Goal: Task Accomplishment & Management: Complete application form

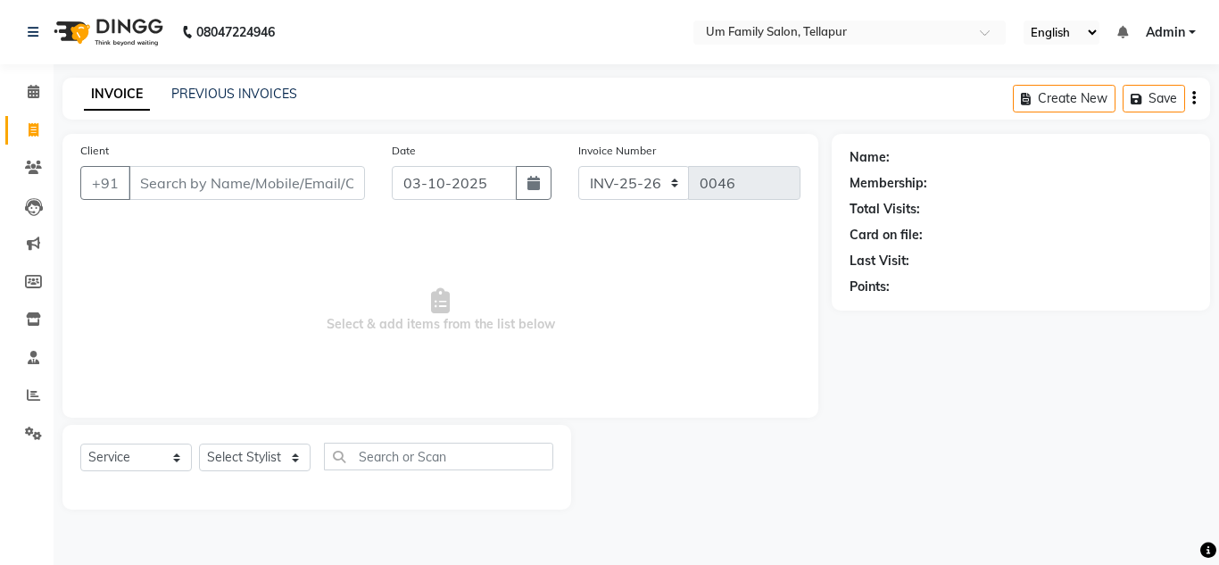
select select "service"
click at [286, 187] on input "Client" at bounding box center [247, 183] width 237 height 34
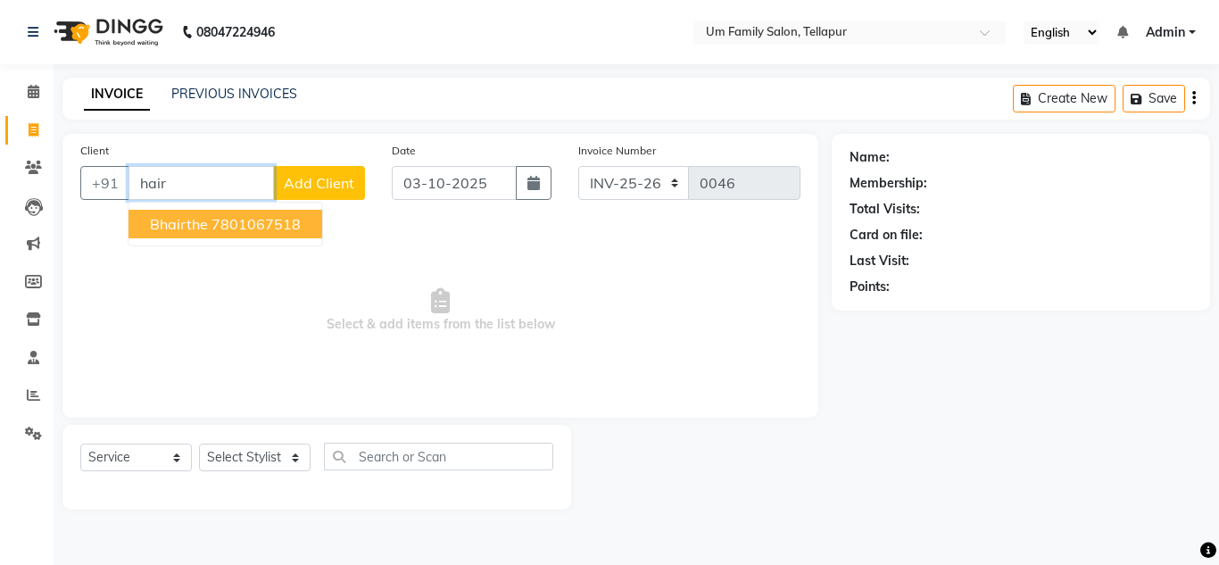
click at [239, 191] on input "hair" at bounding box center [201, 183] width 145 height 34
type input "h"
click at [272, 228] on span "78285638" at bounding box center [307, 224] width 71 height 18
type input "7828563814"
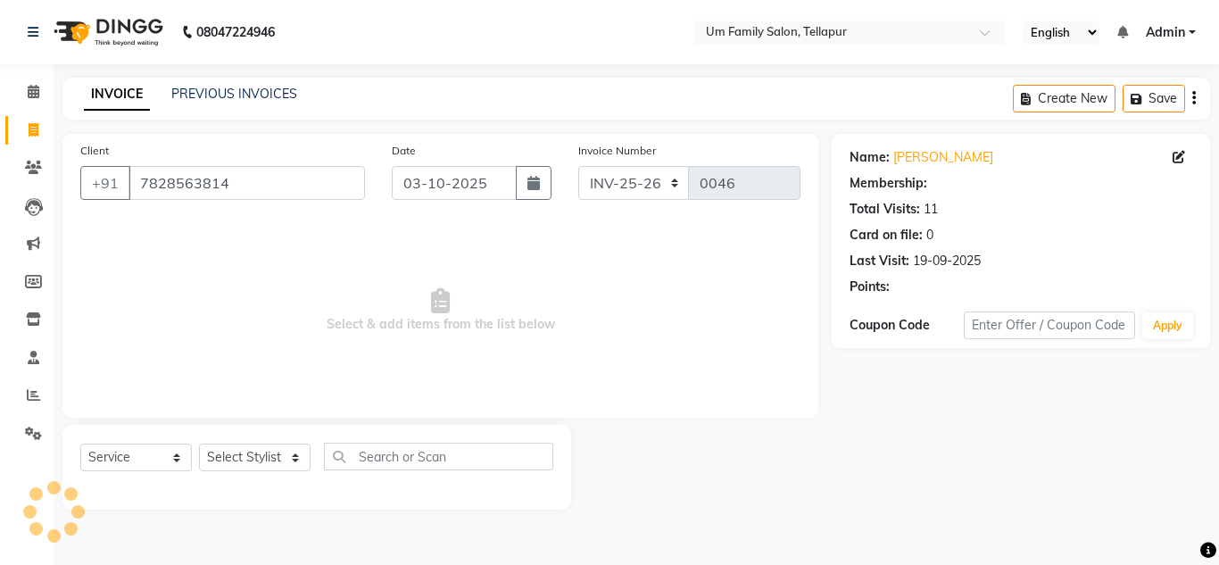
select select "1: Object"
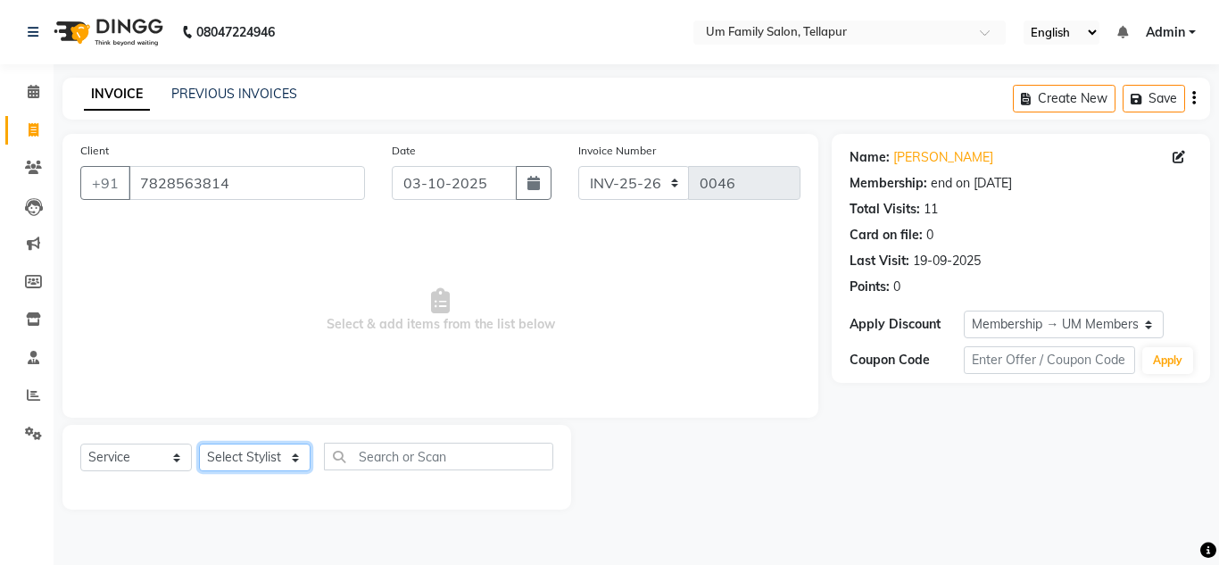
click at [265, 458] on select "Select Stylist Akash K. SAI pandu [PERSON_NAME]" at bounding box center [255, 458] width 112 height 28
select select "50956"
click at [199, 444] on select "Select Stylist Akash K. SAI pandu [PERSON_NAME]" at bounding box center [255, 458] width 112 height 28
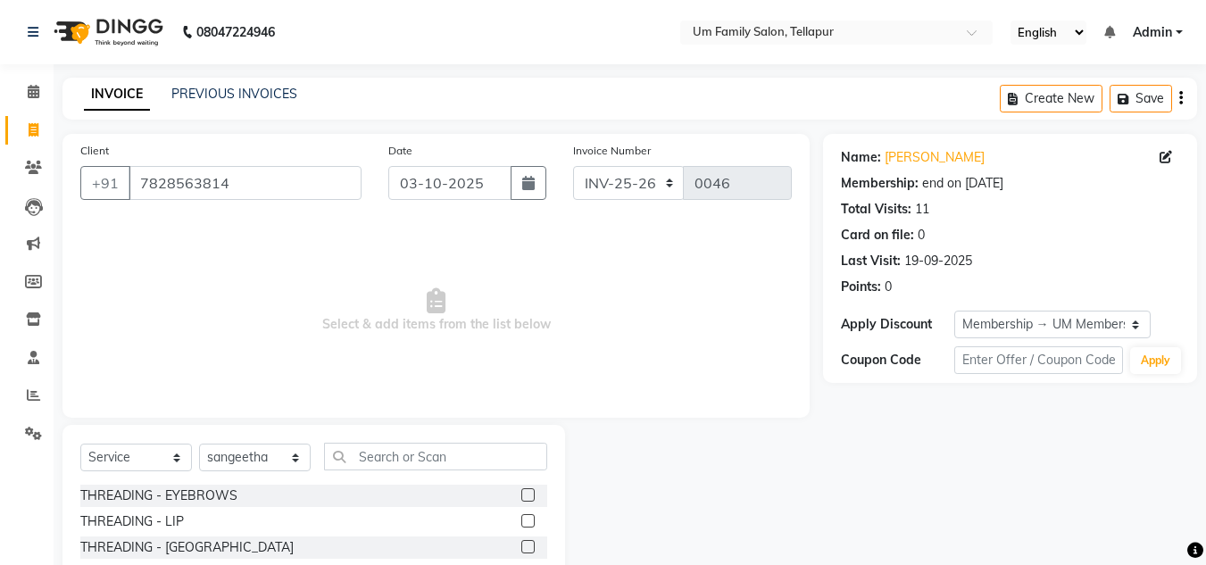
click at [521, 517] on label at bounding box center [527, 520] width 13 height 13
click at [521, 517] on input "checkbox" at bounding box center [527, 522] width 12 height 12
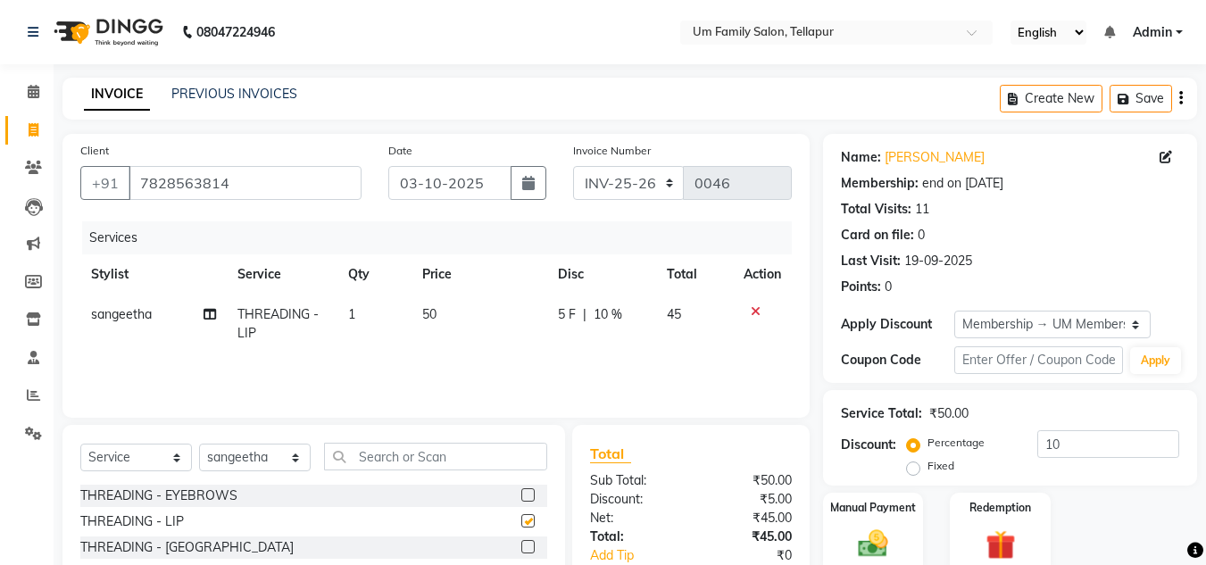
checkbox input "false"
click at [280, 458] on select "Select Stylist Akash K. SAI pandu [PERSON_NAME]" at bounding box center [255, 458] width 112 height 28
select select "63063"
click at [199, 444] on select "Select Stylist Akash K. SAI pandu [PERSON_NAME]" at bounding box center [255, 458] width 112 height 28
click at [380, 451] on input "text" at bounding box center [435, 457] width 223 height 28
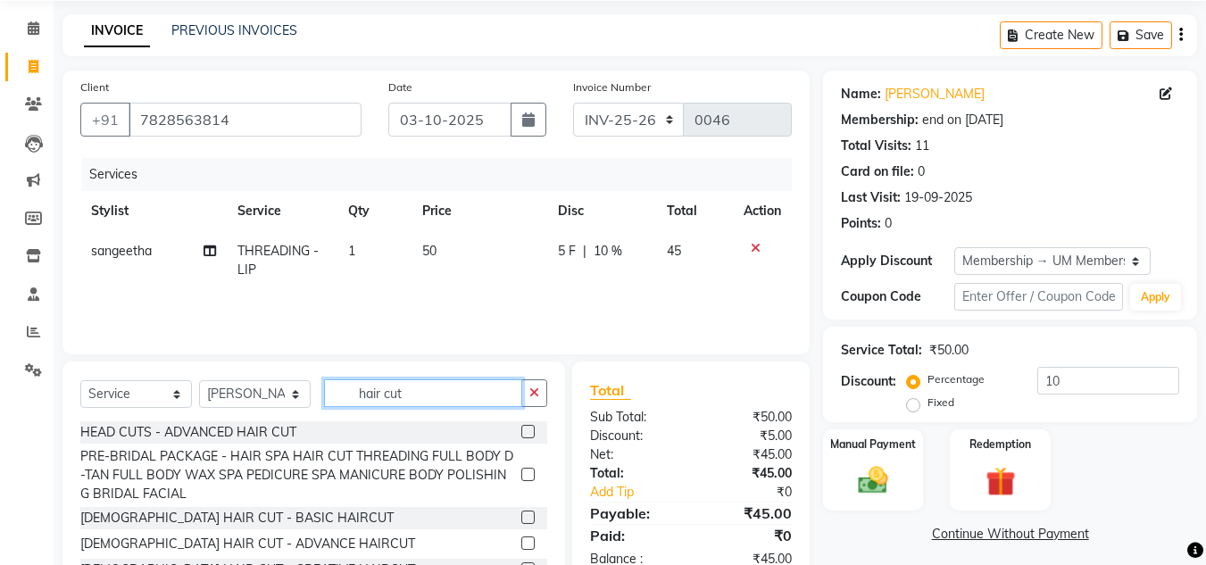
scroll to position [62, 0]
click at [378, 392] on input "hair cut" at bounding box center [423, 394] width 198 height 28
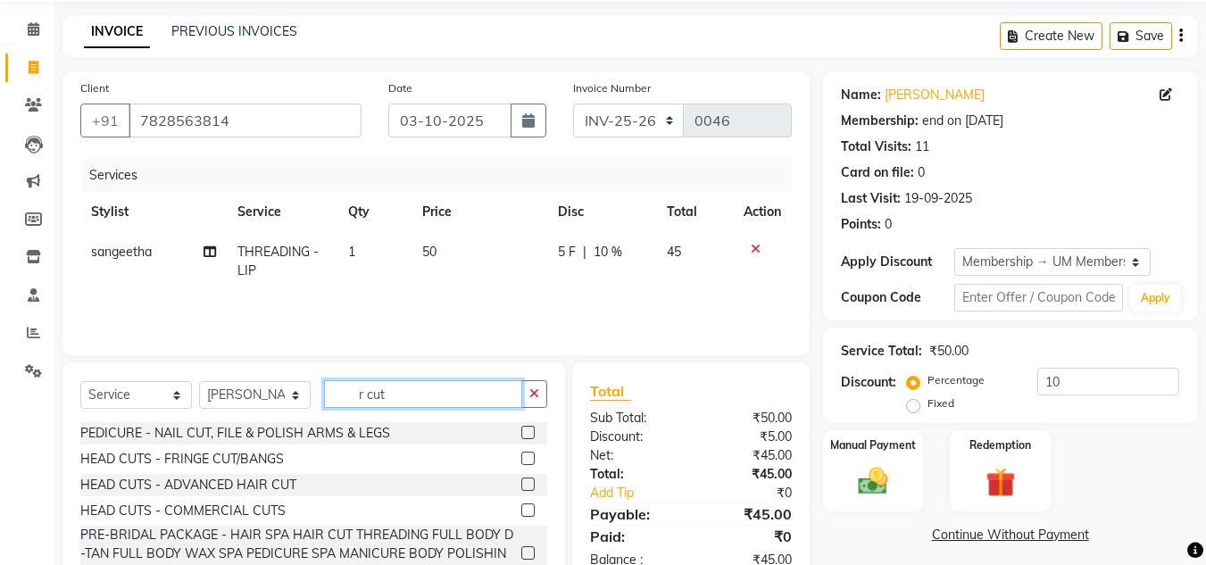
click at [362, 393] on input "r cut" at bounding box center [423, 394] width 198 height 28
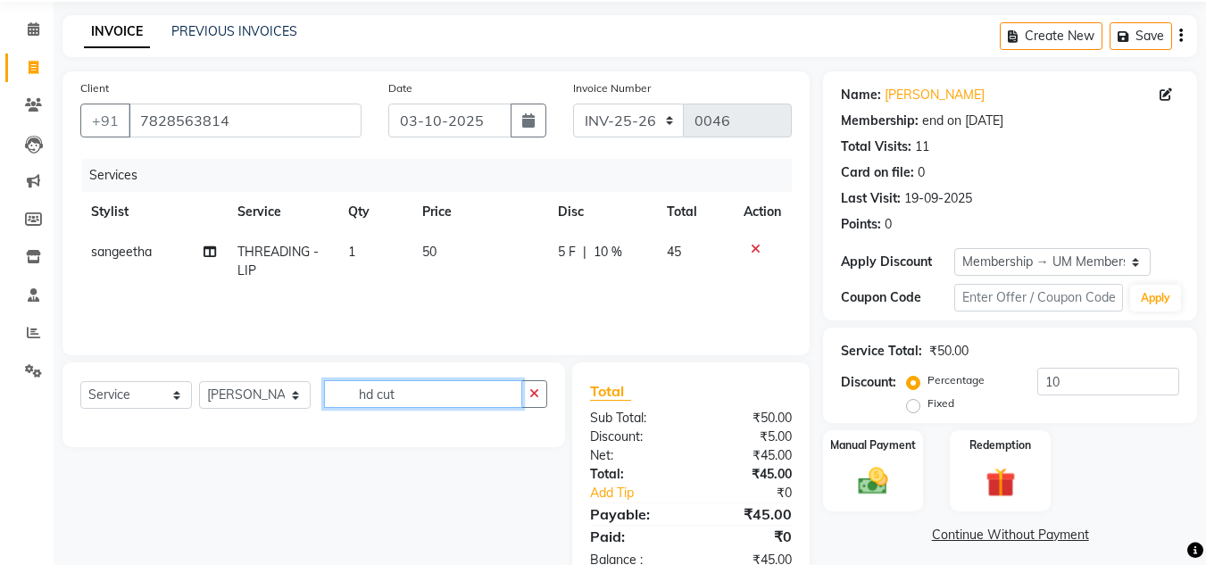
click at [403, 393] on input "hd cut" at bounding box center [423, 394] width 198 height 28
click at [403, 390] on input "hd cut" at bounding box center [423, 394] width 198 height 28
type input "h"
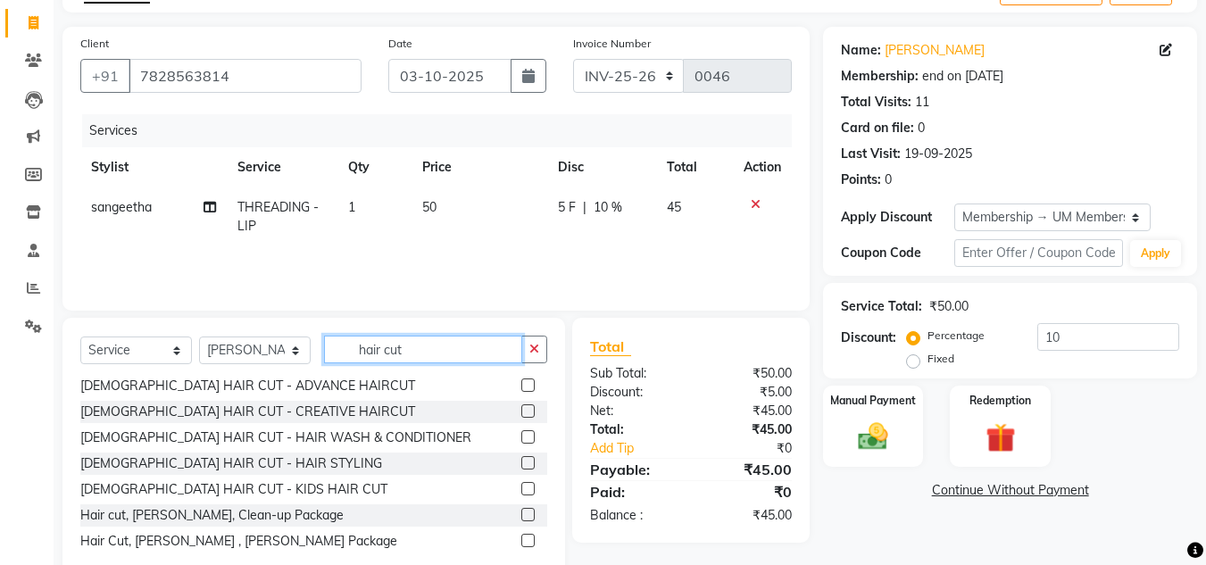
scroll to position [76, 0]
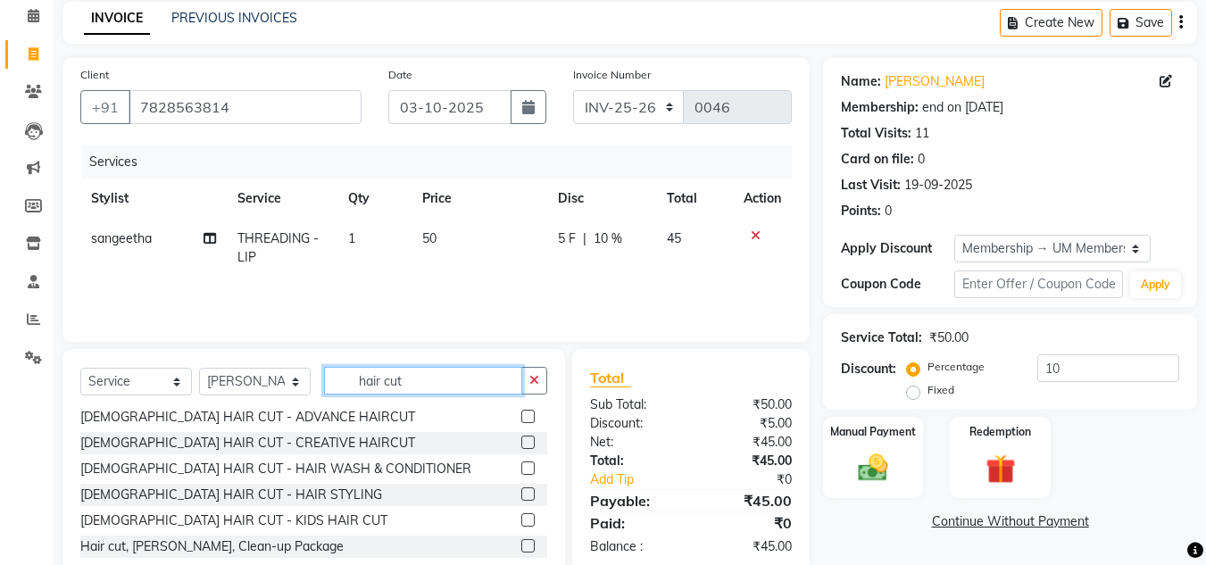
click at [406, 381] on input "hair cut" at bounding box center [423, 381] width 198 height 28
type input "h"
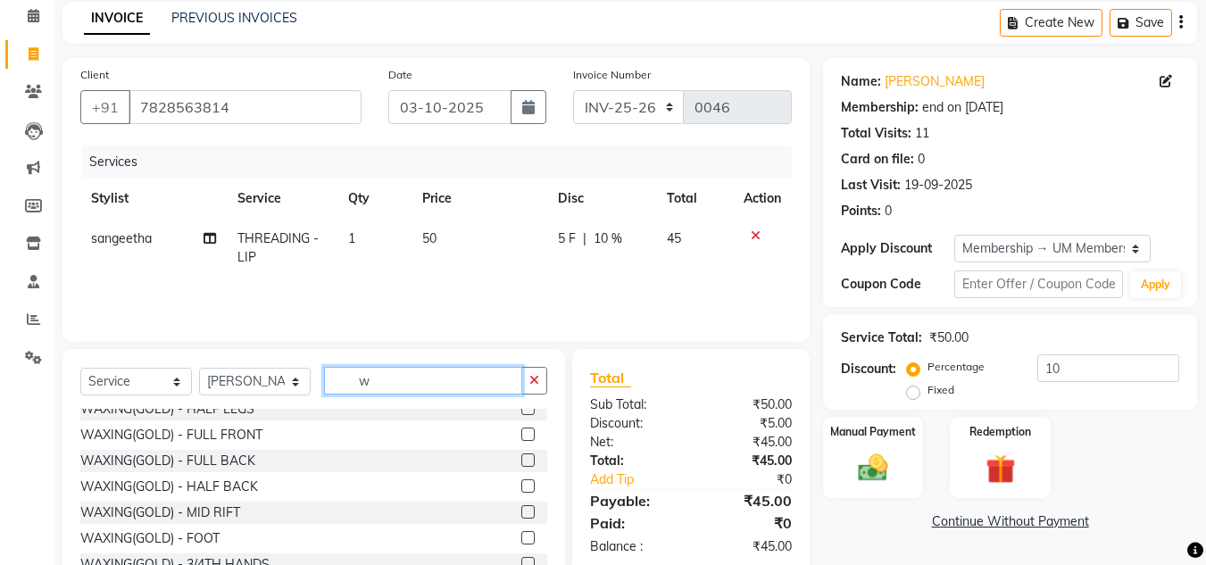
scroll to position [0, 0]
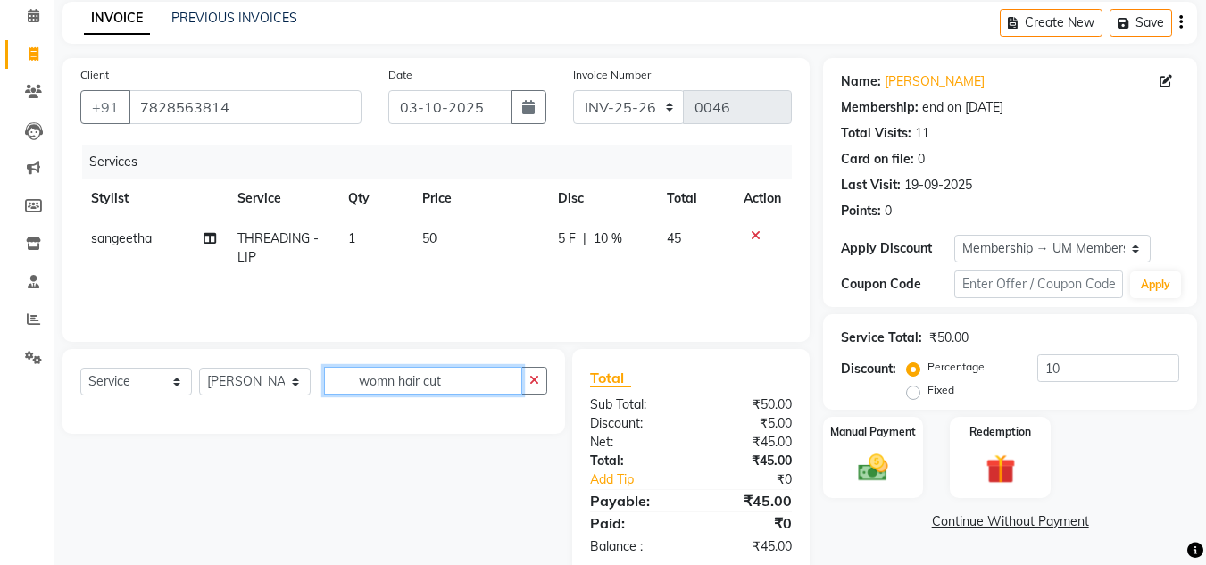
click at [449, 377] on input "womn hair cut" at bounding box center [423, 381] width 198 height 28
type input "w"
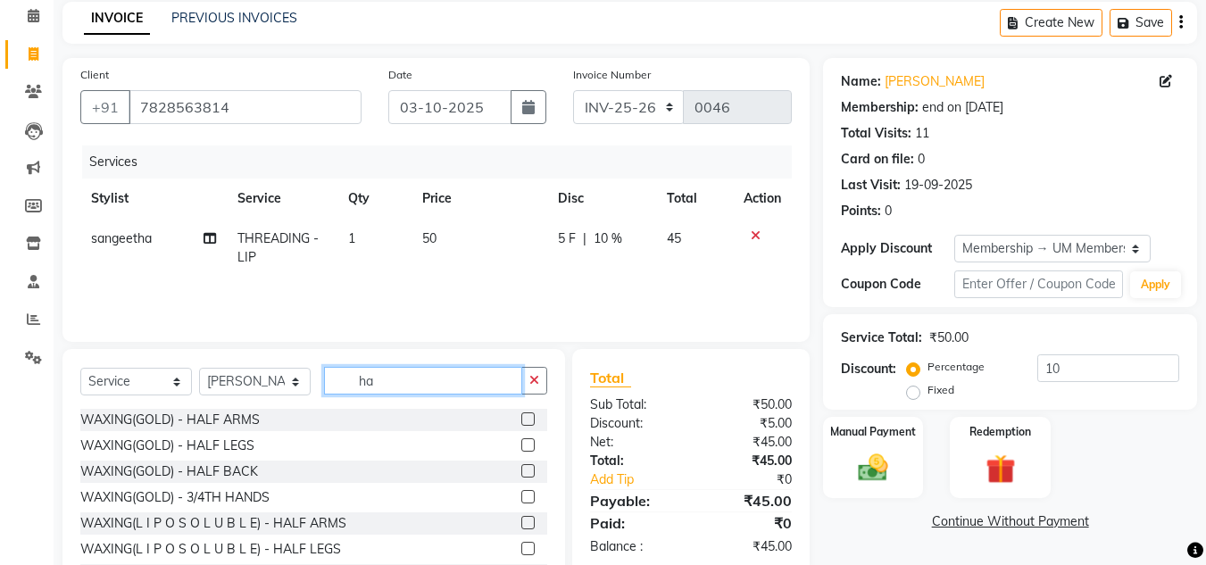
type input "h"
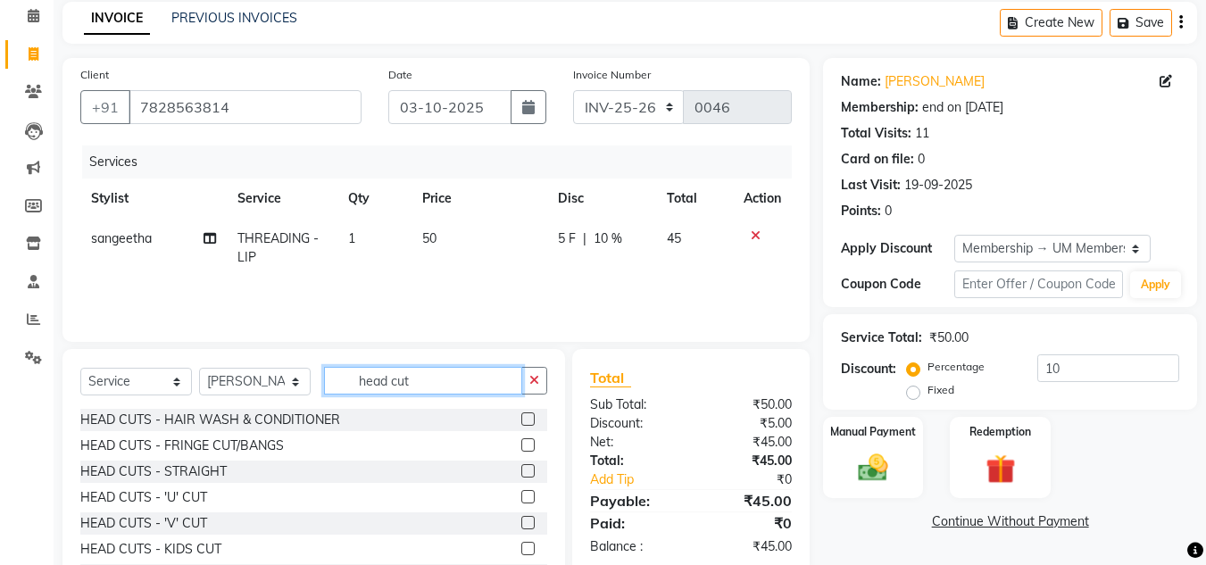
type input "head cut"
click at [521, 499] on label at bounding box center [527, 496] width 13 height 13
click at [521, 499] on input "checkbox" at bounding box center [527, 498] width 12 height 12
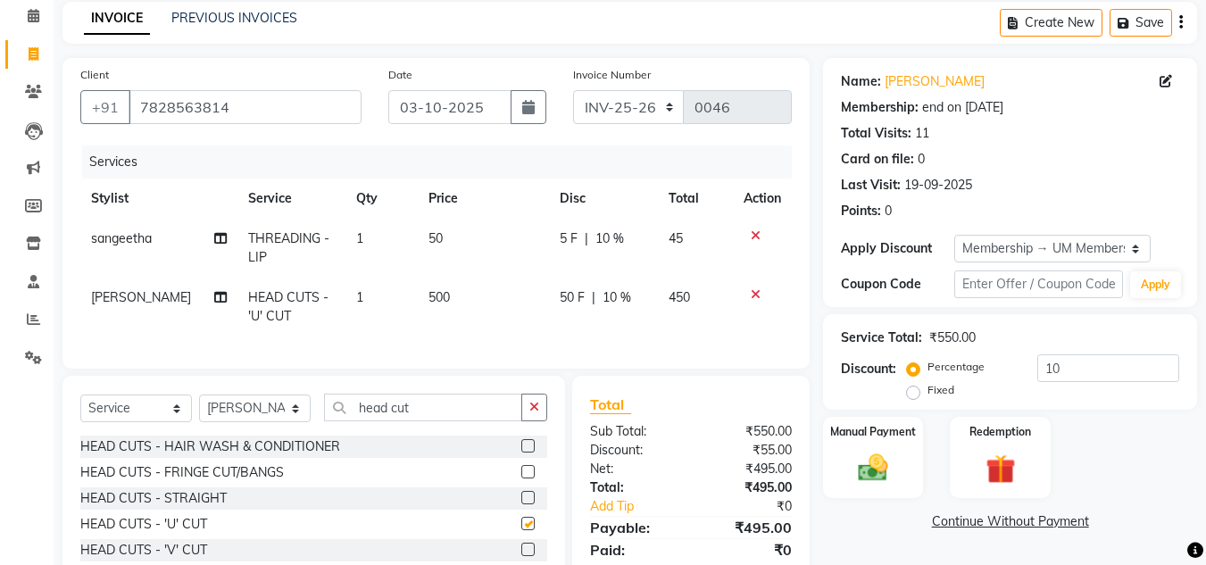
checkbox input "false"
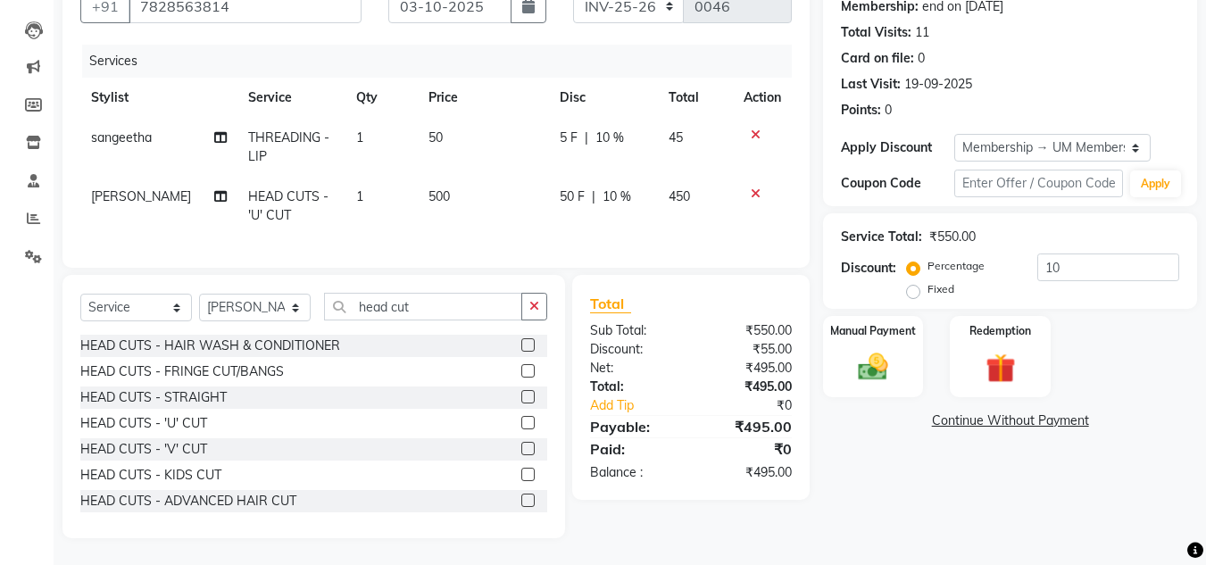
click at [445, 179] on td "500" at bounding box center [483, 206] width 131 height 59
select select "63063"
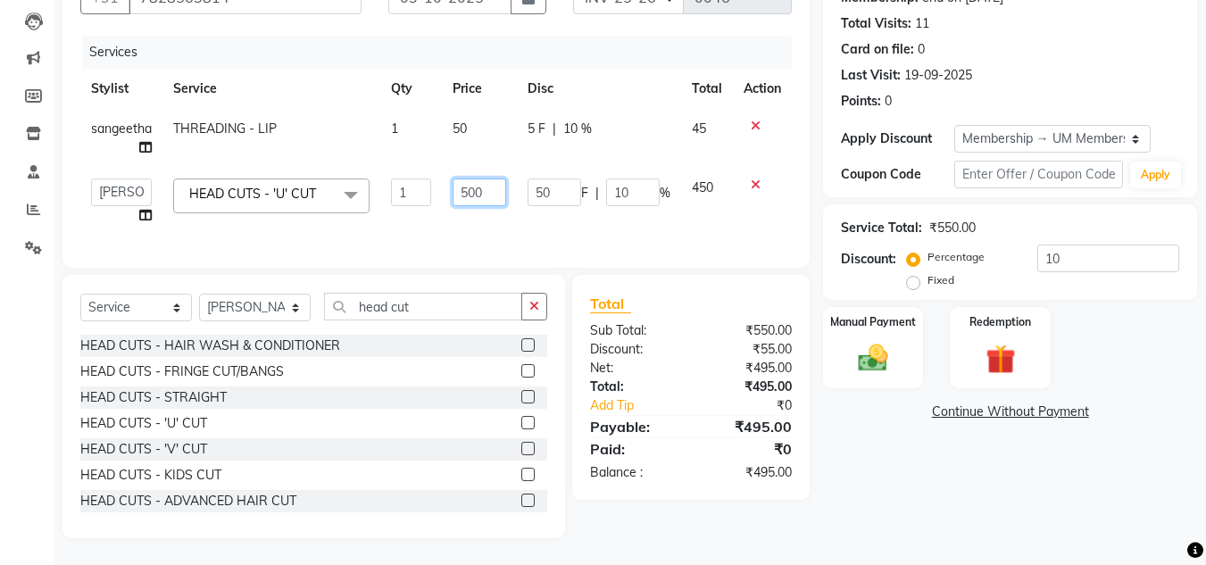
click at [494, 186] on input "500" at bounding box center [480, 193] width 54 height 28
type input "5"
type input "4"
type input "500"
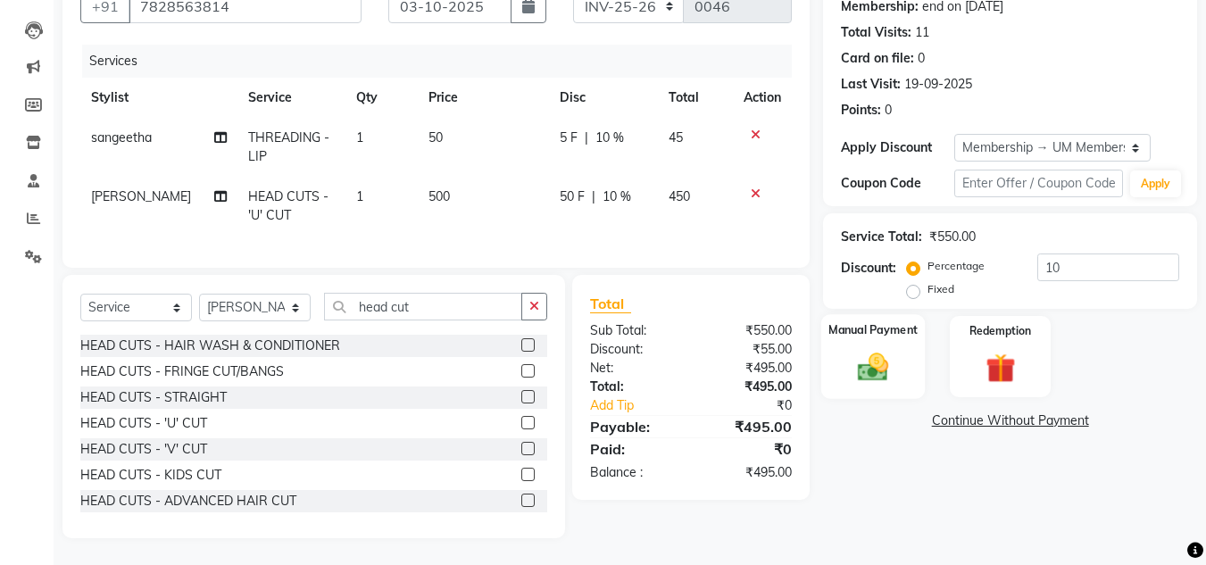
click at [852, 349] on img at bounding box center [873, 367] width 50 height 36
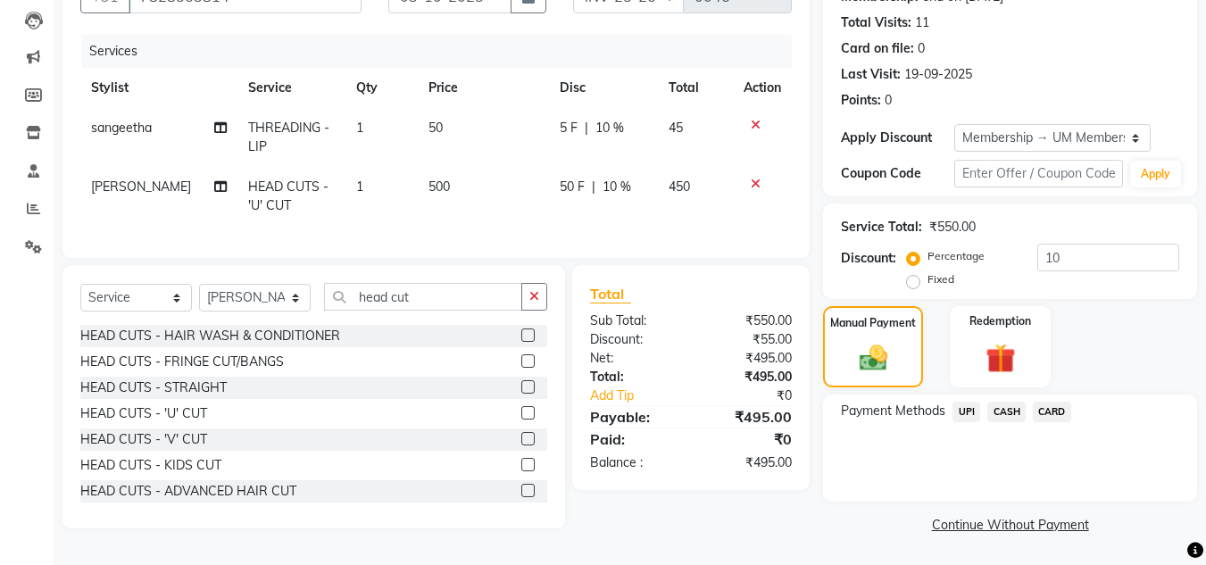
click at [961, 403] on span "UPI" at bounding box center [966, 412] width 28 height 21
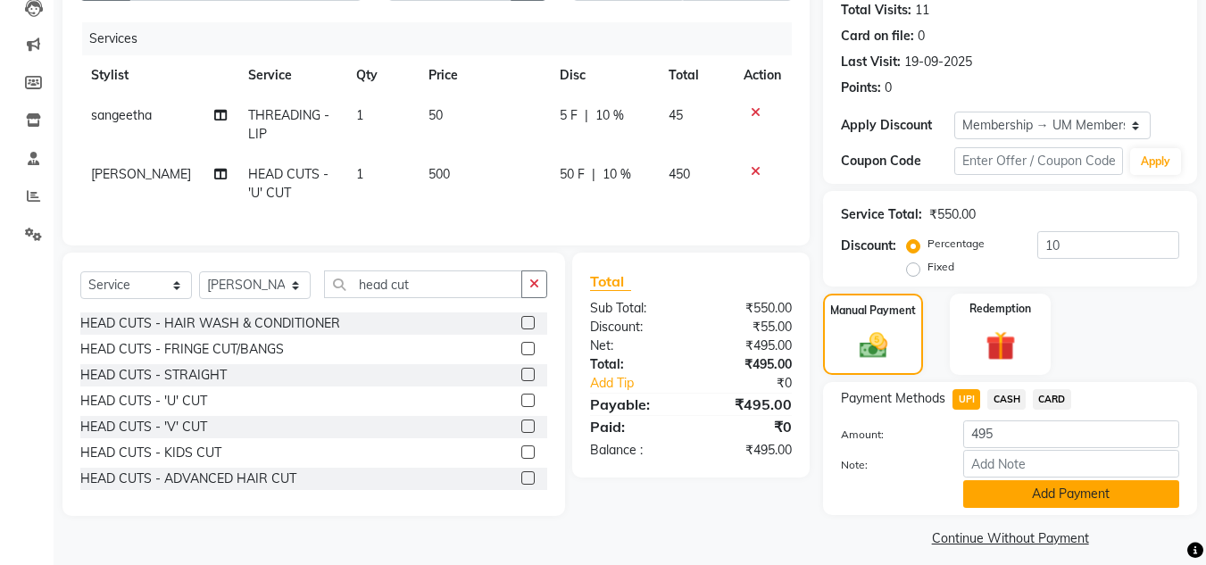
click at [1060, 486] on button "Add Payment" at bounding box center [1071, 494] width 216 height 28
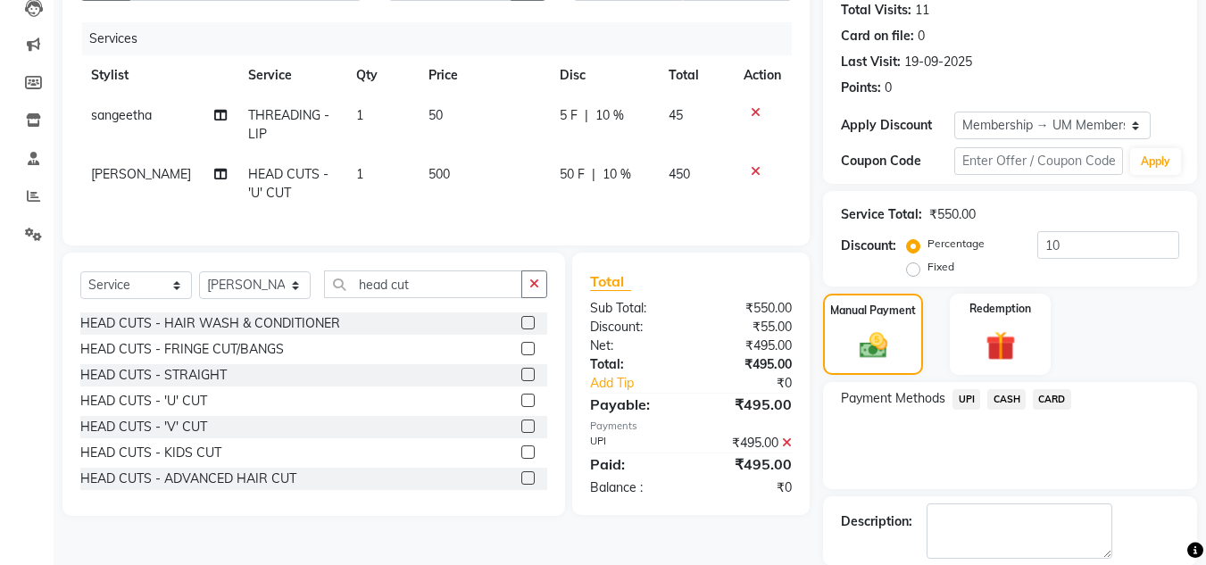
scroll to position [287, 0]
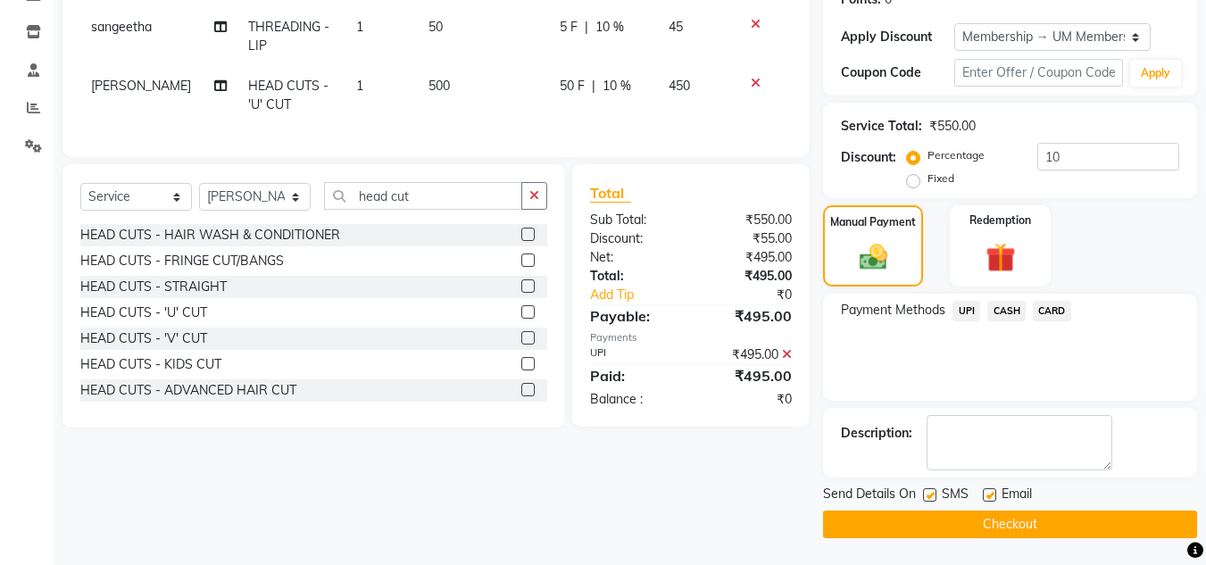
click at [1018, 520] on button "Checkout" at bounding box center [1010, 525] width 374 height 28
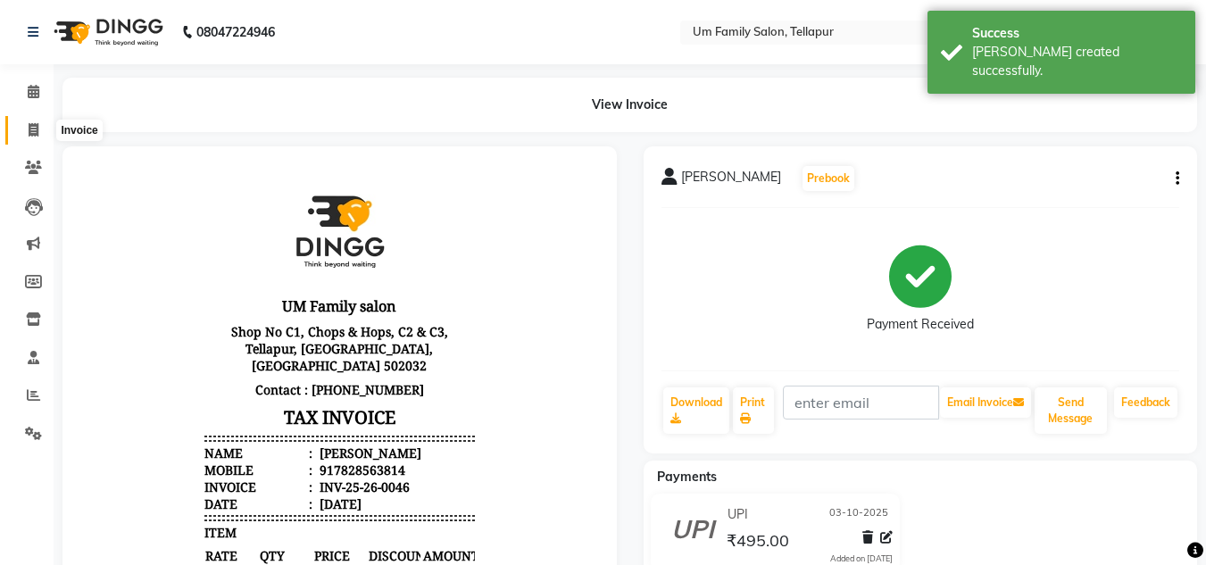
click at [36, 126] on icon at bounding box center [34, 129] width 10 height 13
select select "service"
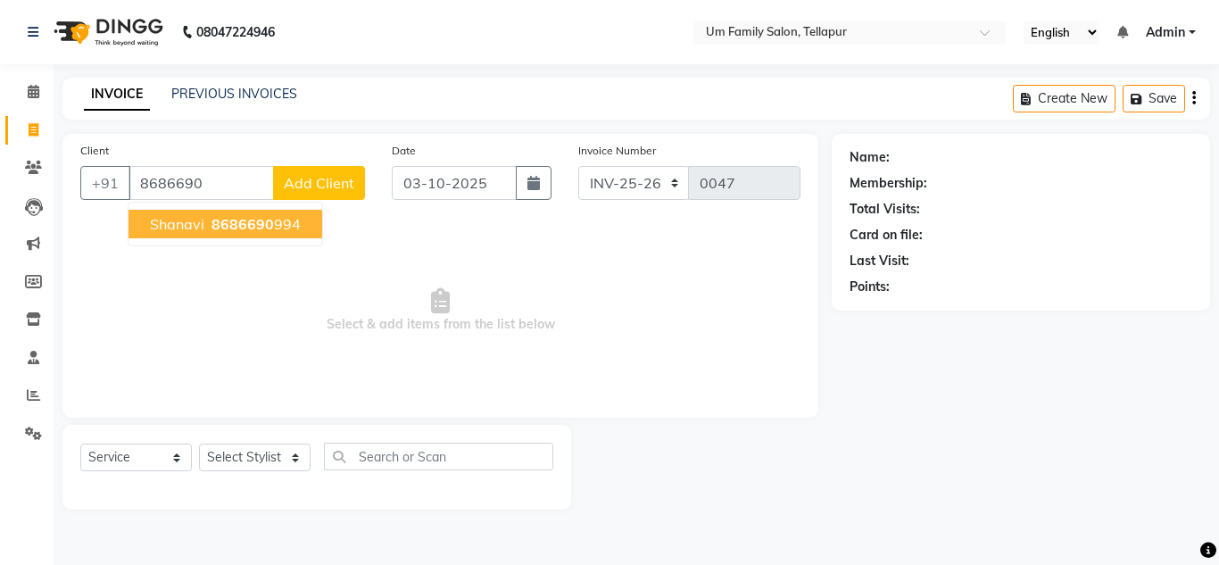
click at [189, 226] on span "Shanavi" at bounding box center [177, 224] width 54 height 18
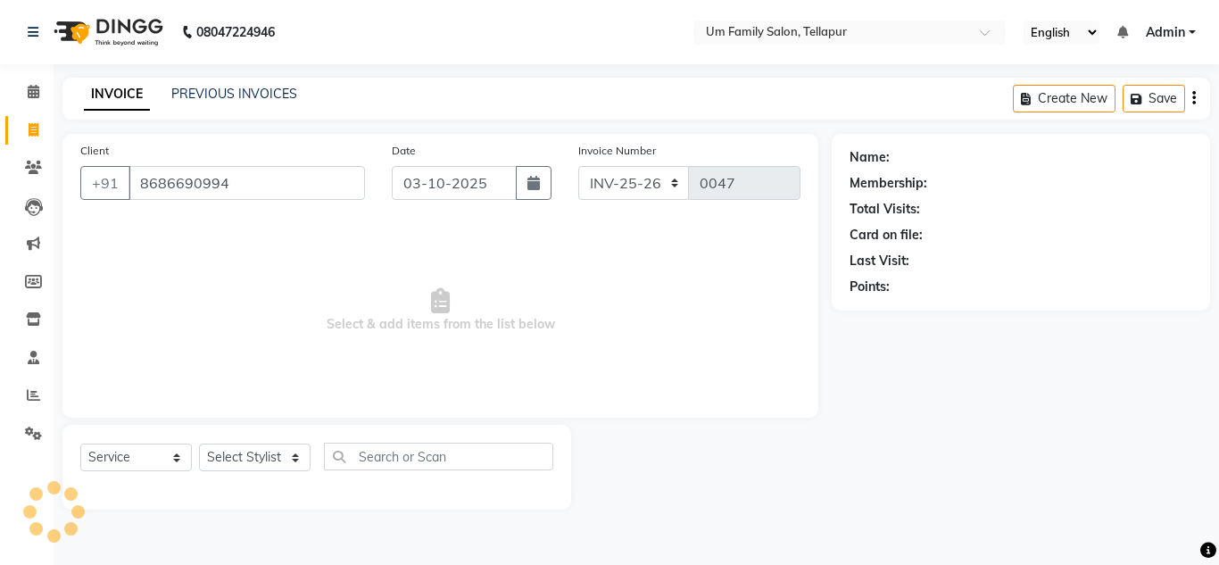
type input "8686690994"
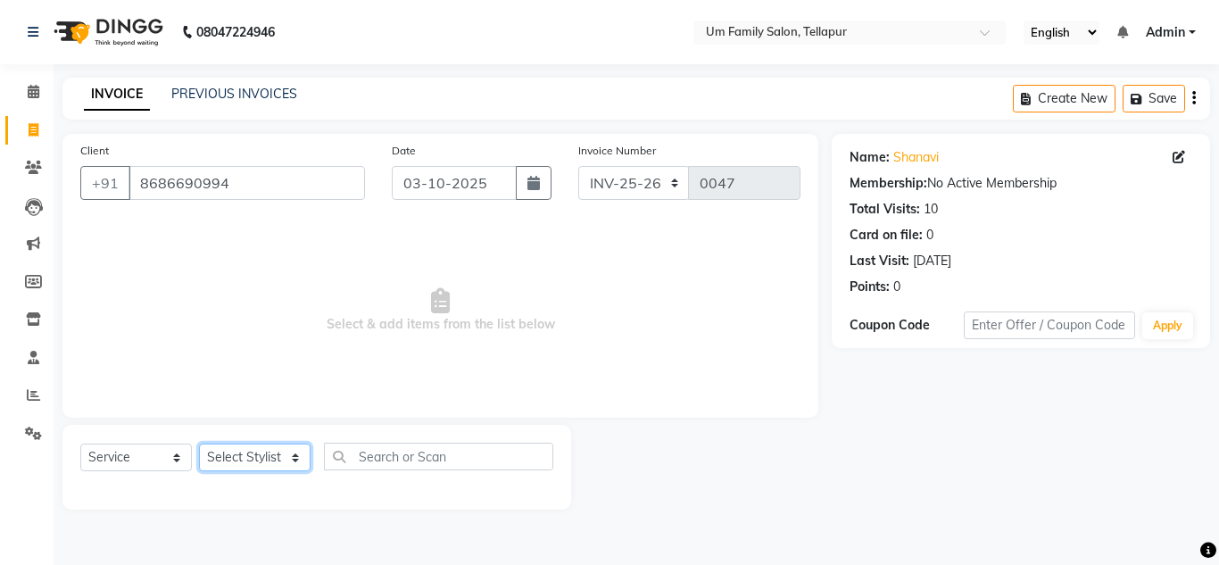
click at [278, 452] on select "Select Stylist Akash K. SAI pandu [PERSON_NAME]" at bounding box center [255, 458] width 112 height 28
select select "50956"
click at [199, 444] on select "Select Stylist Akash K. SAI pandu [PERSON_NAME]" at bounding box center [255, 458] width 112 height 28
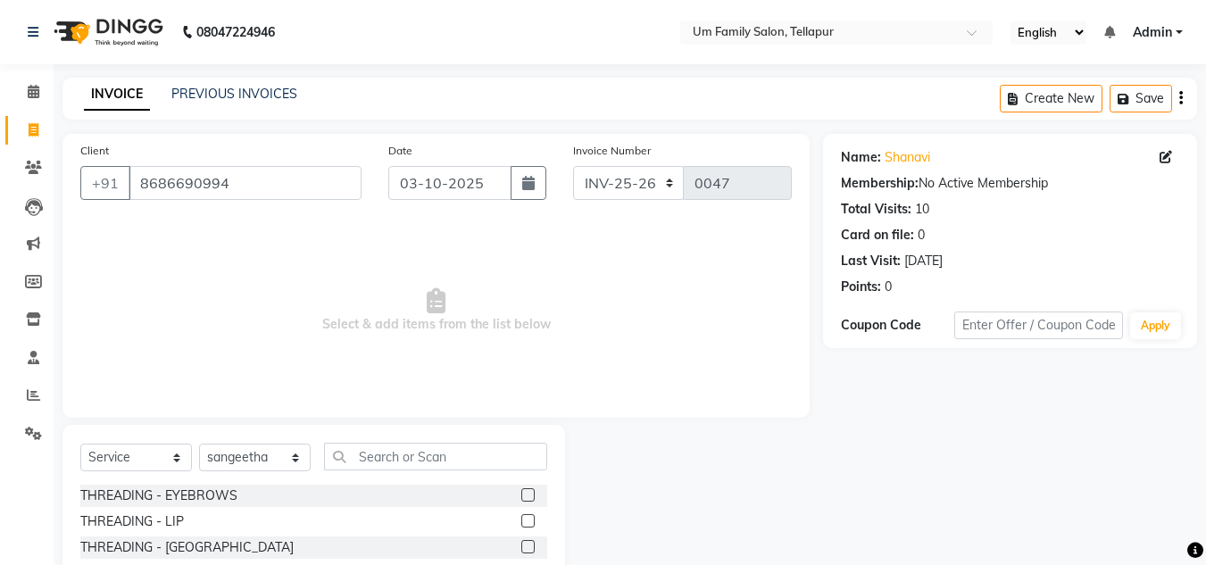
click at [521, 498] on label at bounding box center [527, 494] width 13 height 13
click at [521, 498] on input "checkbox" at bounding box center [527, 496] width 12 height 12
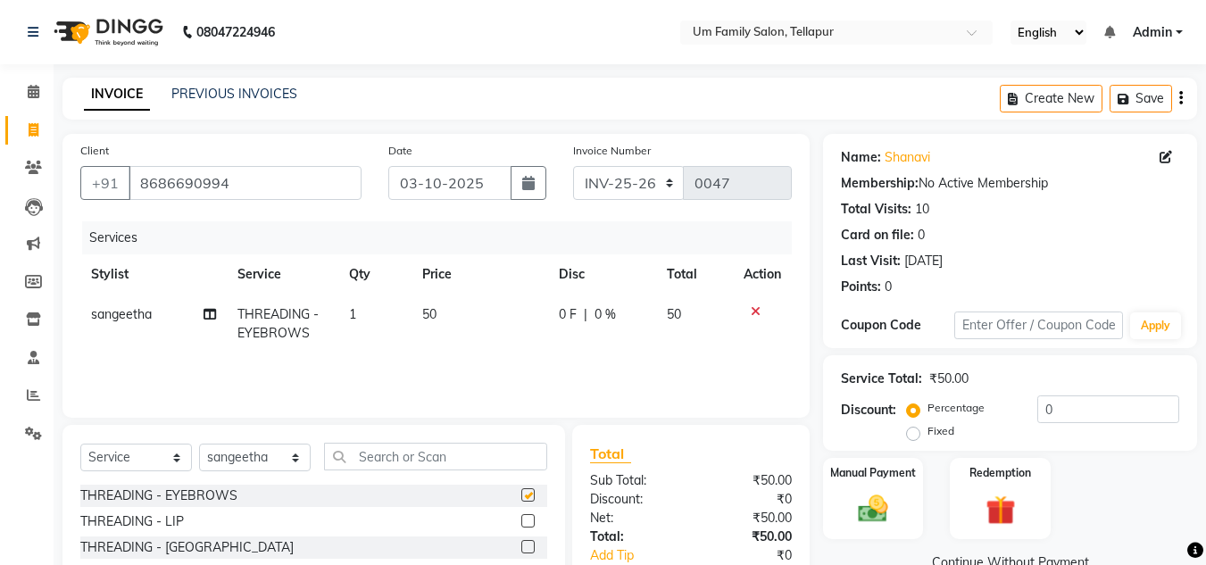
checkbox input "false"
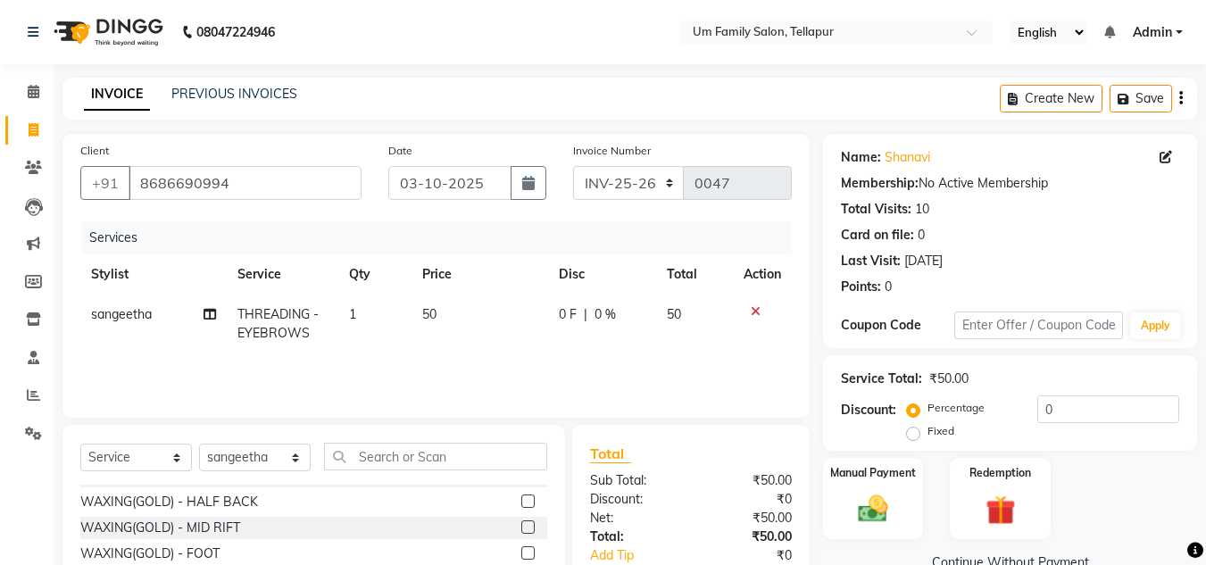
scroll to position [340, 0]
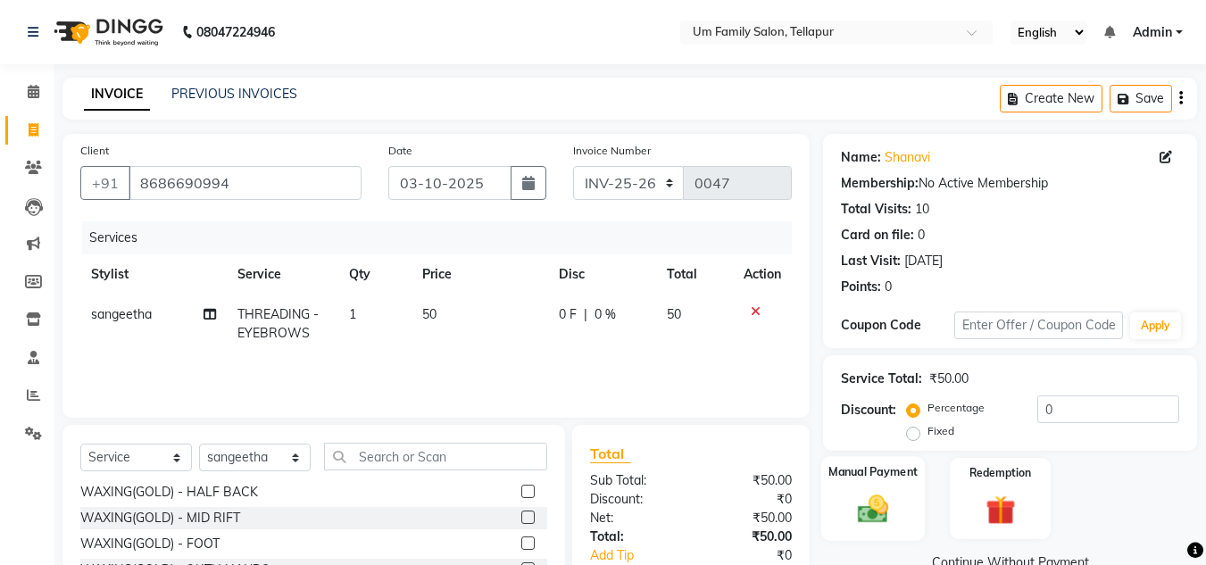
click at [880, 521] on img at bounding box center [873, 509] width 50 height 36
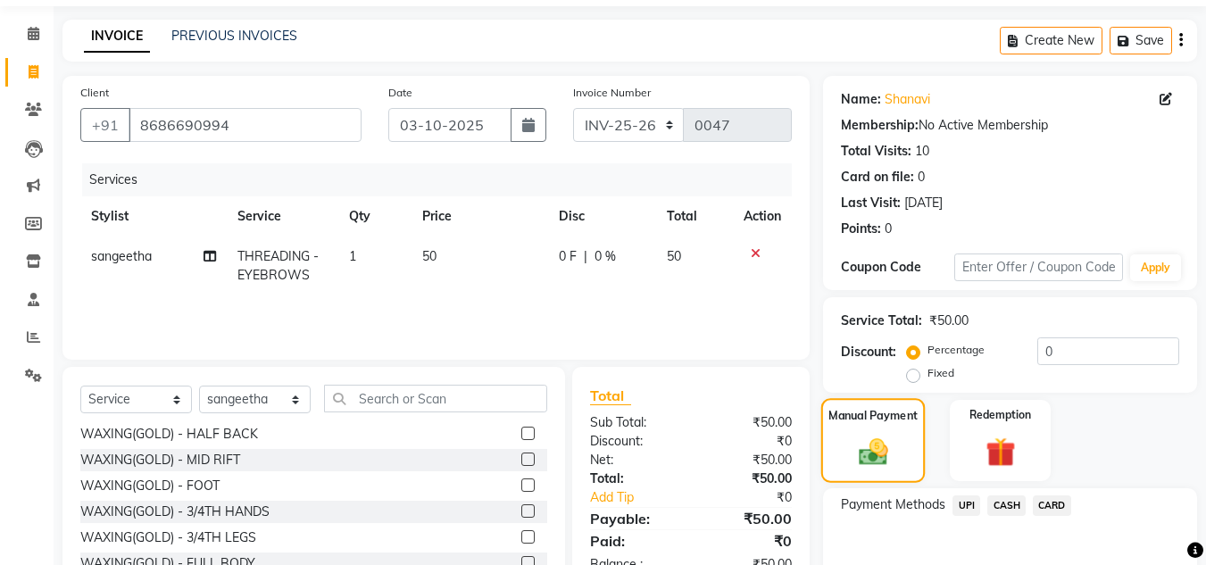
scroll to position [59, 0]
click at [965, 501] on span "UPI" at bounding box center [966, 505] width 28 height 21
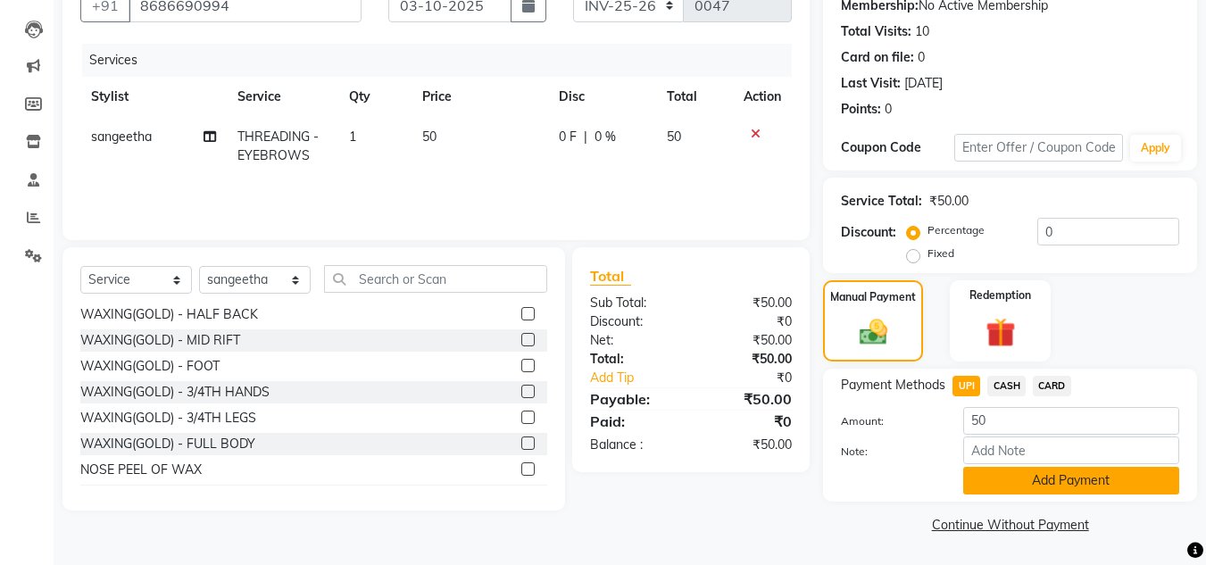
click at [1037, 481] on button "Add Payment" at bounding box center [1071, 481] width 216 height 28
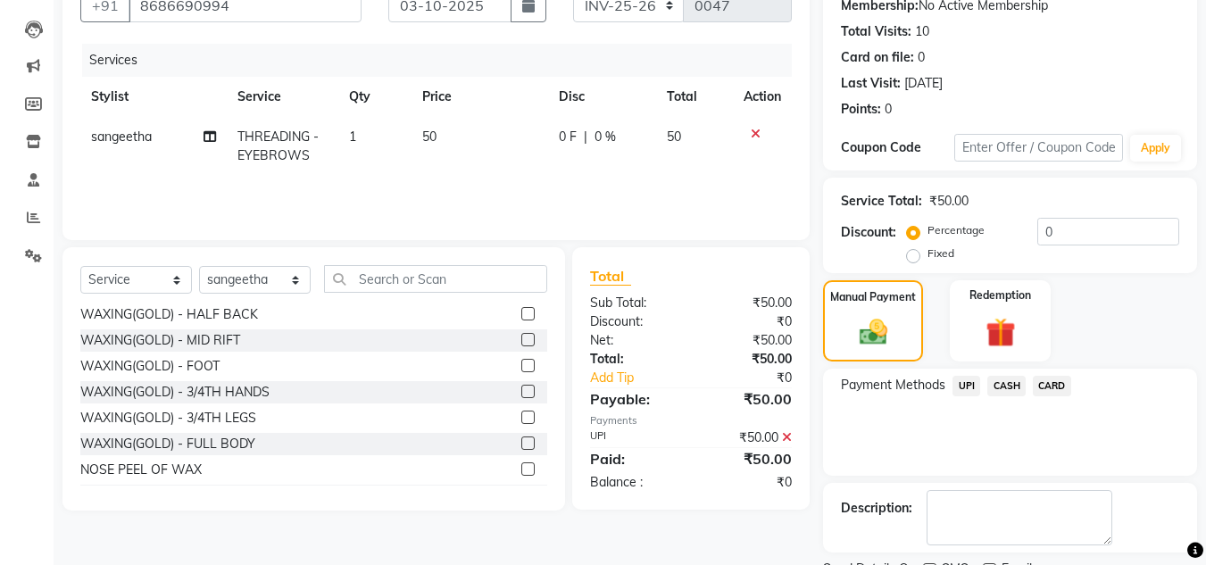
scroll to position [253, 0]
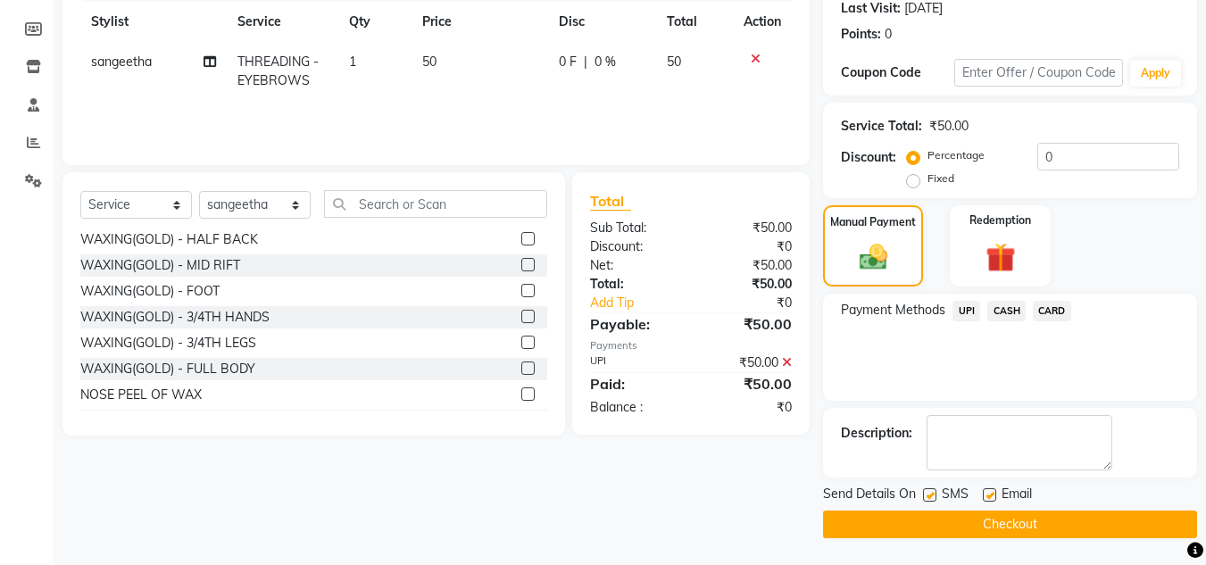
click at [1041, 516] on button "Checkout" at bounding box center [1010, 525] width 374 height 28
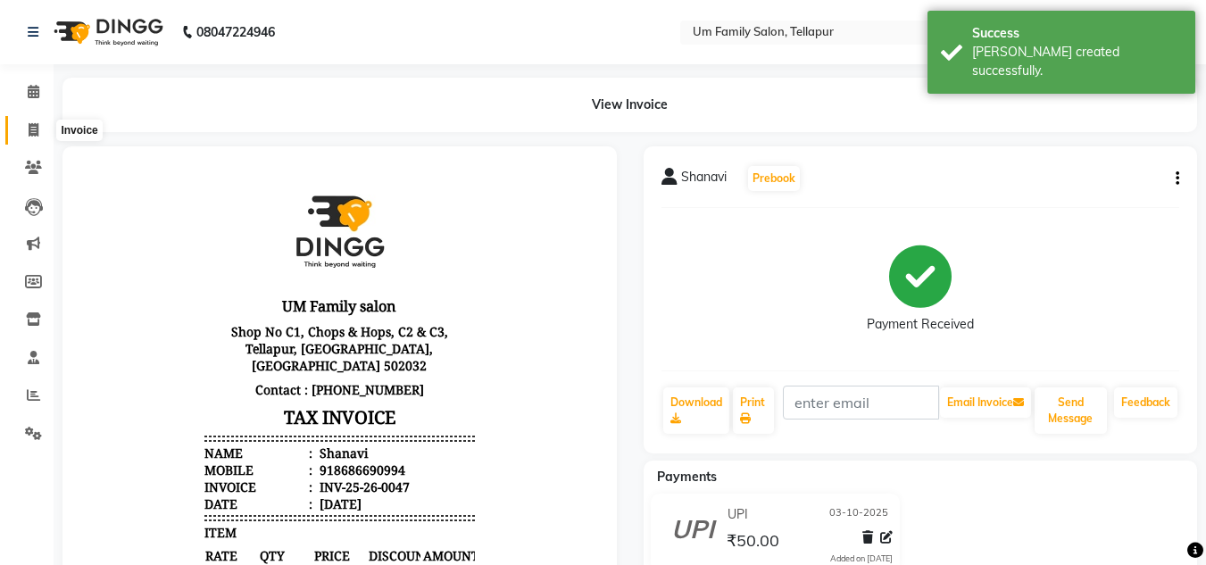
click at [34, 131] on icon at bounding box center [34, 129] width 10 height 13
select select "service"
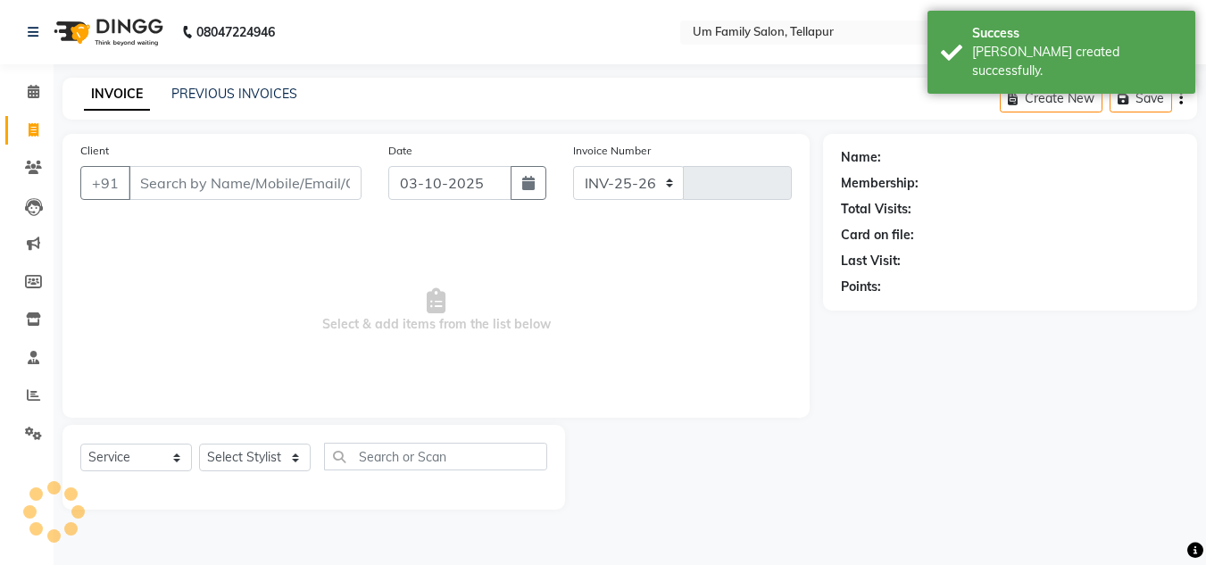
select select "5102"
type input "0048"
